Goal: Information Seeking & Learning: Learn about a topic

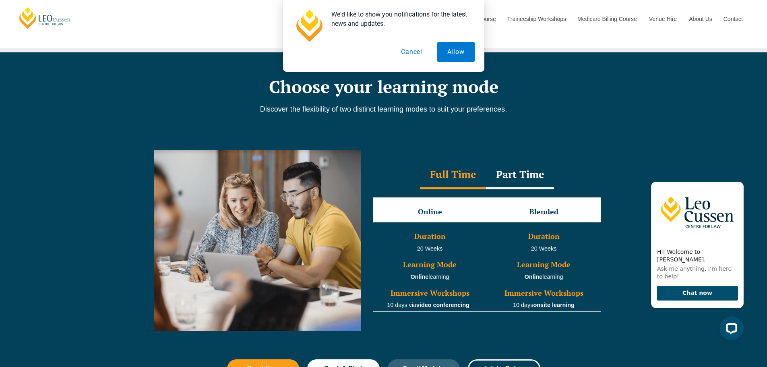
scroll to position [644, 0]
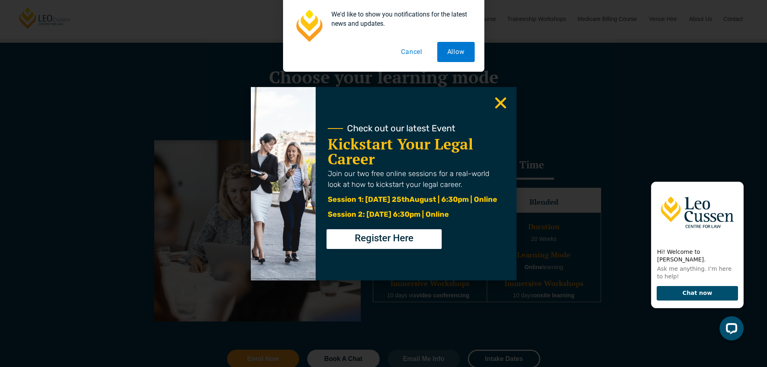
click at [498, 104] on icon "Close" at bounding box center [501, 103] width 16 height 16
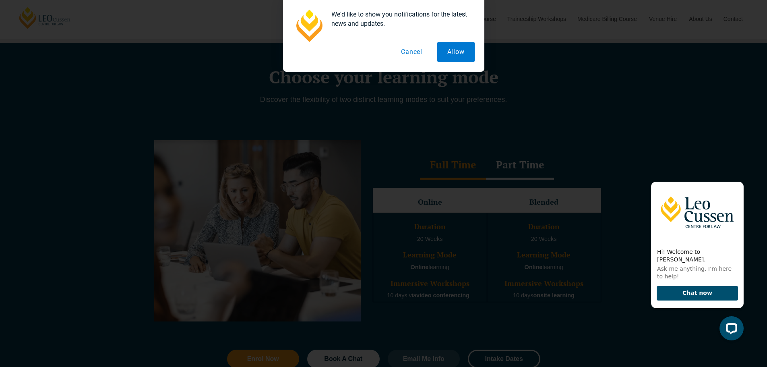
click at [499, 103] on icon "Close" at bounding box center [501, 103] width 16 height 16
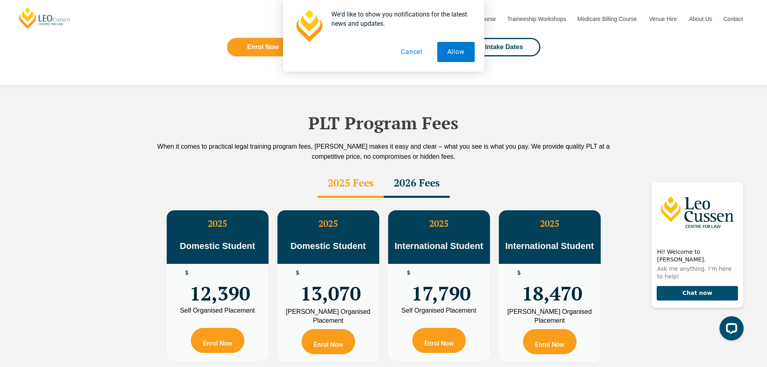
scroll to position [1329, 0]
drag, startPoint x: 252, startPoint y: 279, endPoint x: 178, endPoint y: 273, distance: 74.4
click at [178, 273] on div "$ 12,390" at bounding box center [218, 284] width 102 height 43
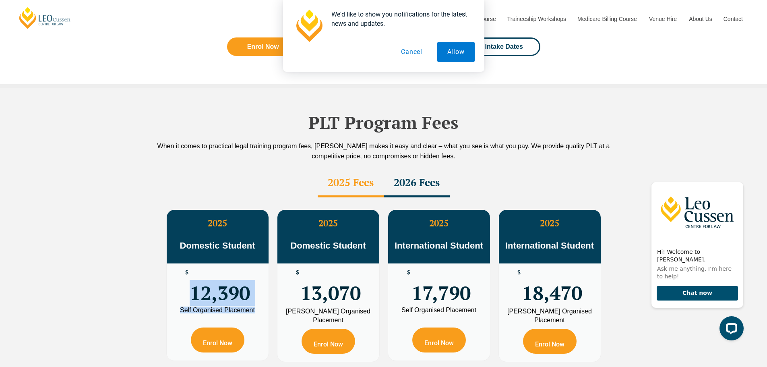
drag, startPoint x: 178, startPoint y: 273, endPoint x: 250, endPoint y: 291, distance: 74.4
click at [250, 291] on div "2025 Domestic Student $ 12,390 Self Organised Placement Enrol Now" at bounding box center [218, 285] width 102 height 151
click at [250, 307] on div "Self Organised Placement" at bounding box center [218, 310] width 90 height 6
drag, startPoint x: 256, startPoint y: 294, endPoint x: 220, endPoint y: 278, distance: 39.8
click at [220, 278] on div "2025 Domestic Student $ 12,390 Self Organised Placement Enrol Now" at bounding box center [218, 285] width 102 height 151
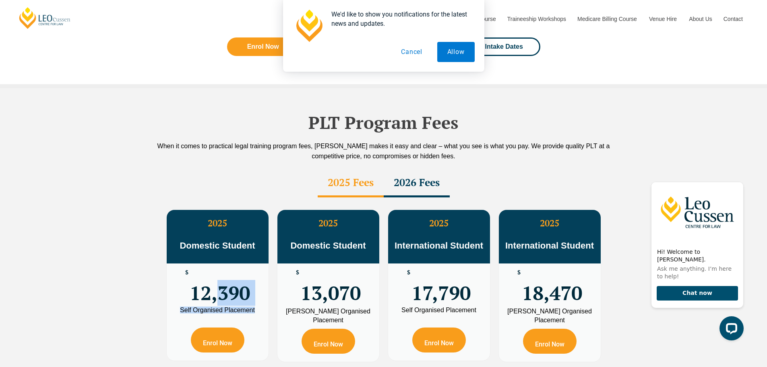
click at [220, 278] on span "12,390" at bounding box center [220, 284] width 60 height 31
